Goal: Transaction & Acquisition: Purchase product/service

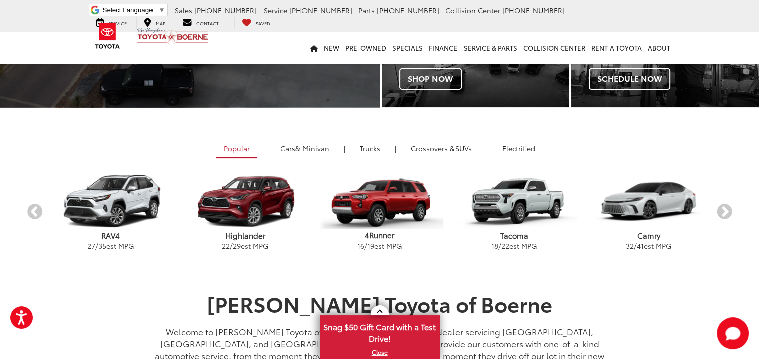
scroll to position [301, 0]
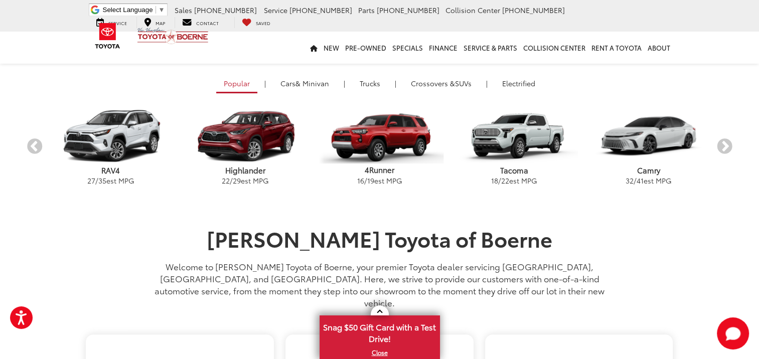
click at [515, 174] on p "Tacoma" at bounding box center [514, 170] width 134 height 11
click at [515, 172] on p "Tacoma" at bounding box center [514, 170] width 134 height 11
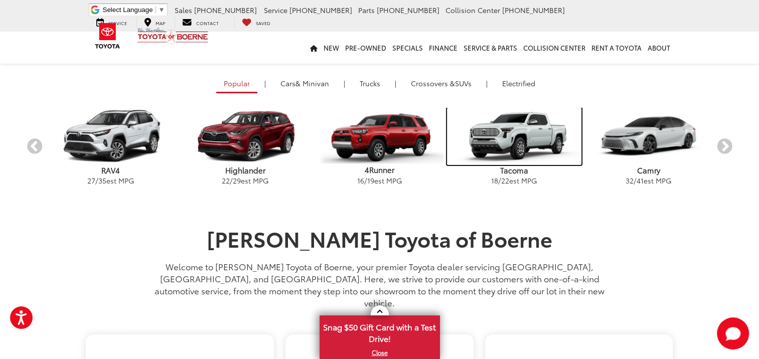
click at [521, 139] on img "carousel" at bounding box center [514, 136] width 134 height 57
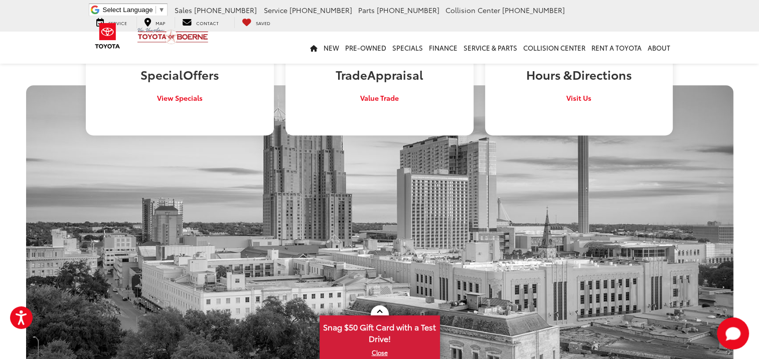
scroll to position [652, 0]
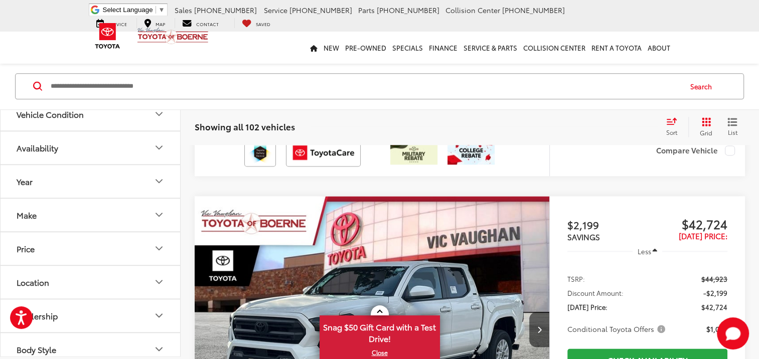
scroll to position [4930, 0]
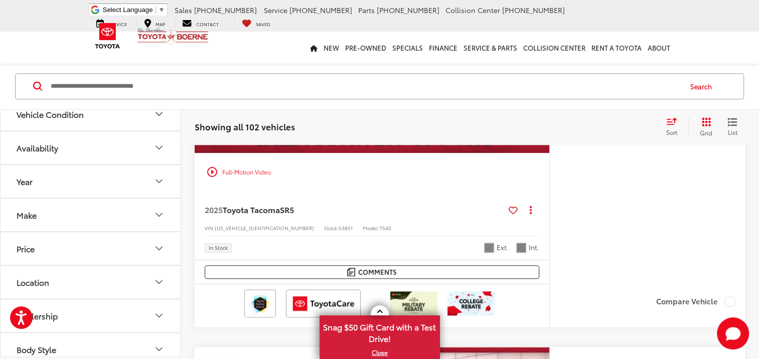
click at [53, 83] on input "Search by Make, Model, or Keyword" at bounding box center [365, 86] width 631 height 24
type input "**********"
click at [34, 85] on icon at bounding box center [37, 86] width 9 height 9
click at [36, 85] on icon at bounding box center [37, 87] width 9 height 10
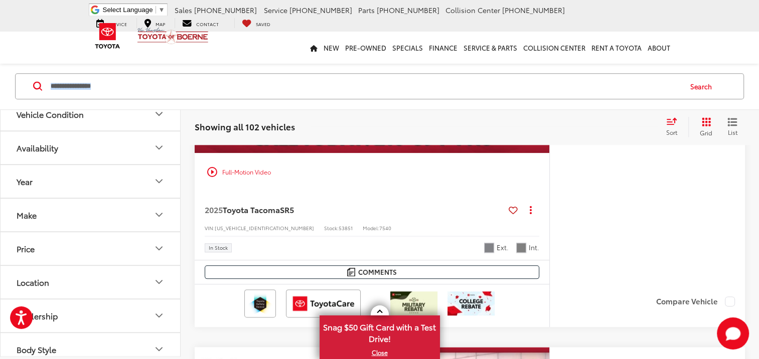
click at [36, 85] on icon at bounding box center [37, 87] width 9 height 10
click at [702, 83] on button "Search" at bounding box center [704, 86] width 46 height 25
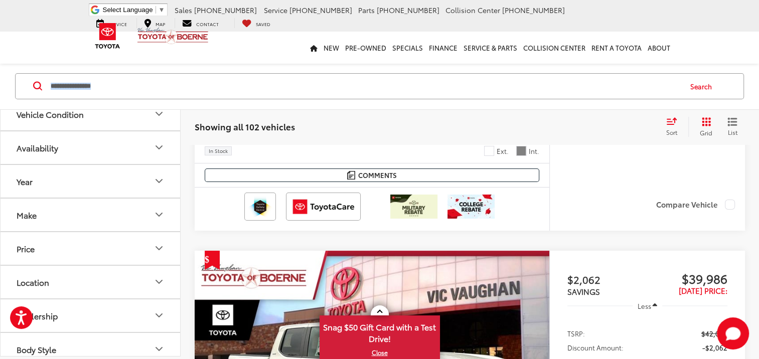
click at [701, 84] on button "Search" at bounding box center [704, 86] width 46 height 25
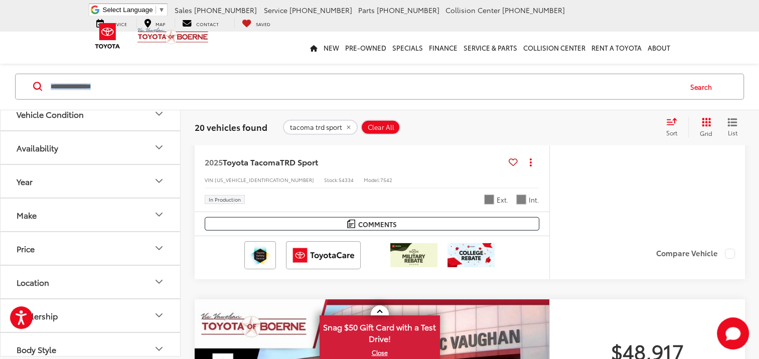
scroll to position [2957, 0]
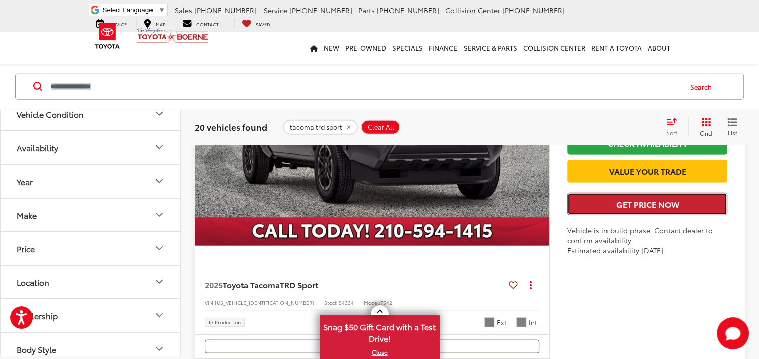
click at [638, 215] on button "Get Price Now" at bounding box center [647, 204] width 160 height 23
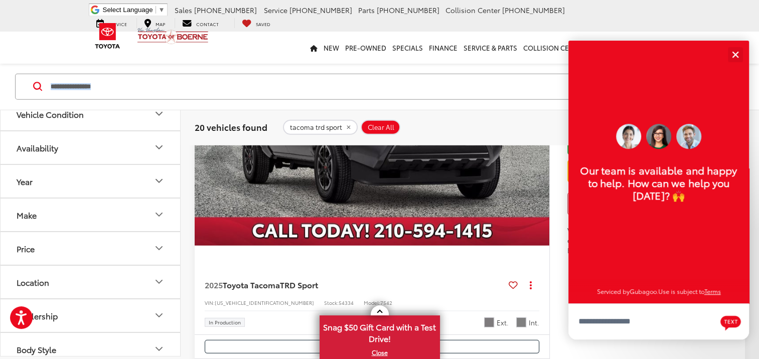
scroll to position [12, 0]
click at [735, 53] on div "Close" at bounding box center [735, 54] width 7 height 7
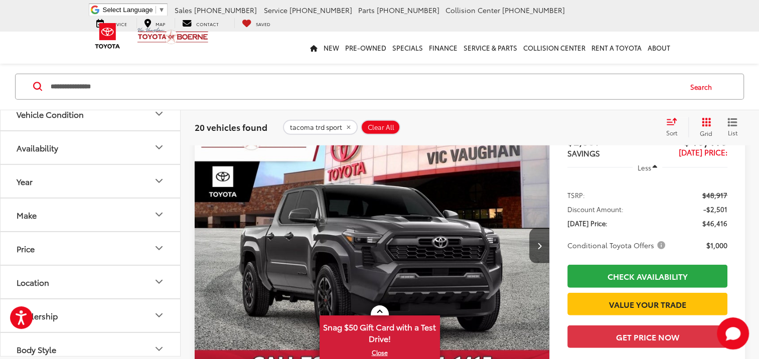
scroll to position [2757, 0]
